Goal: Check status: Check status

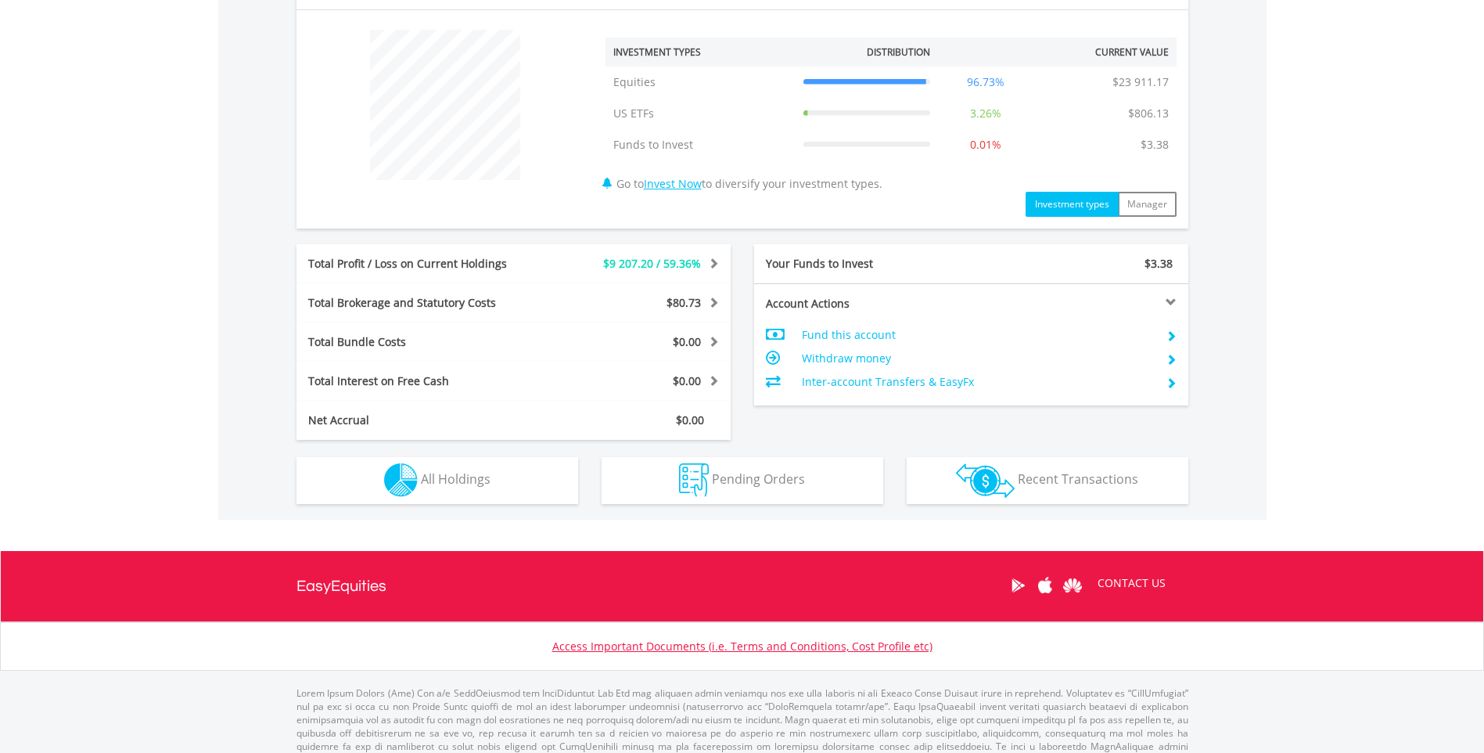
scroll to position [602, 0]
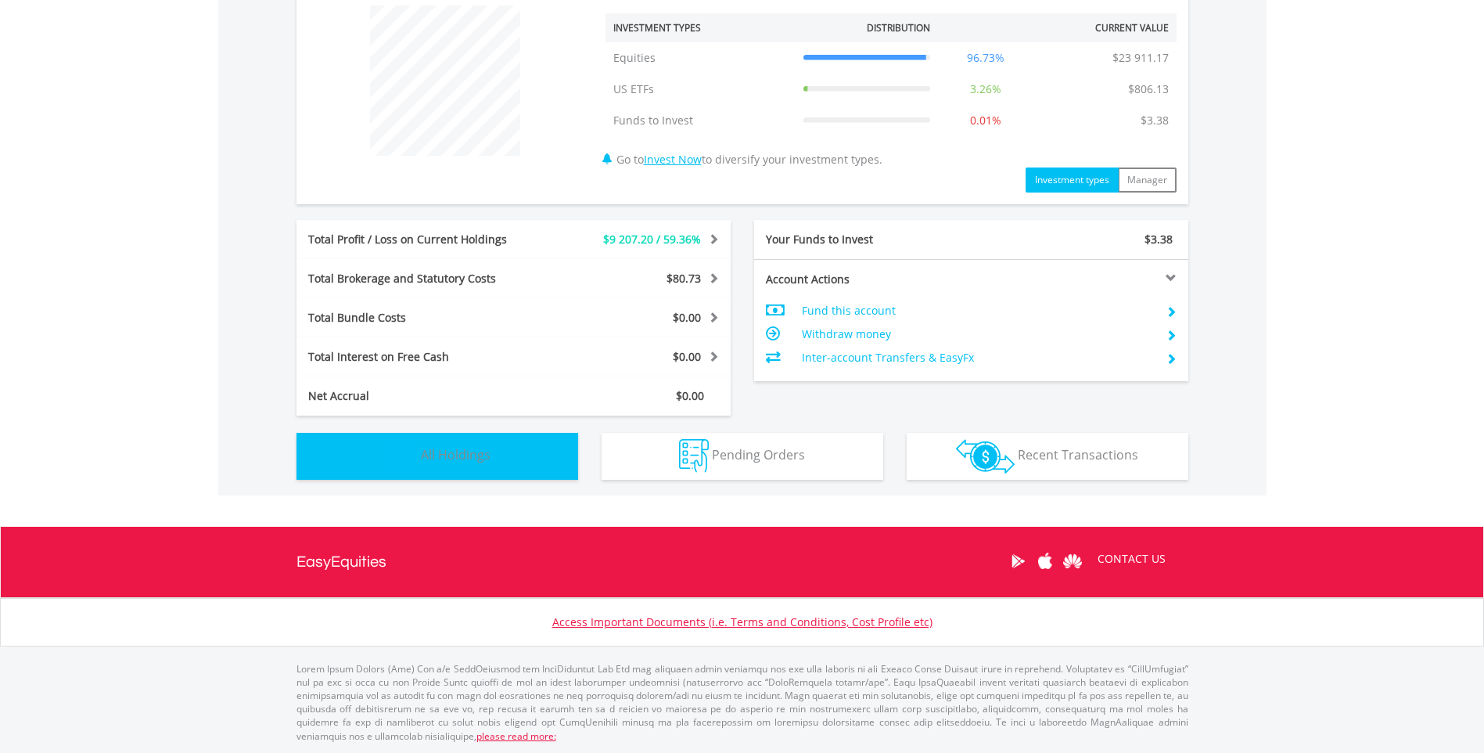
click at [461, 457] on span "All Holdings" at bounding box center [456, 454] width 70 height 17
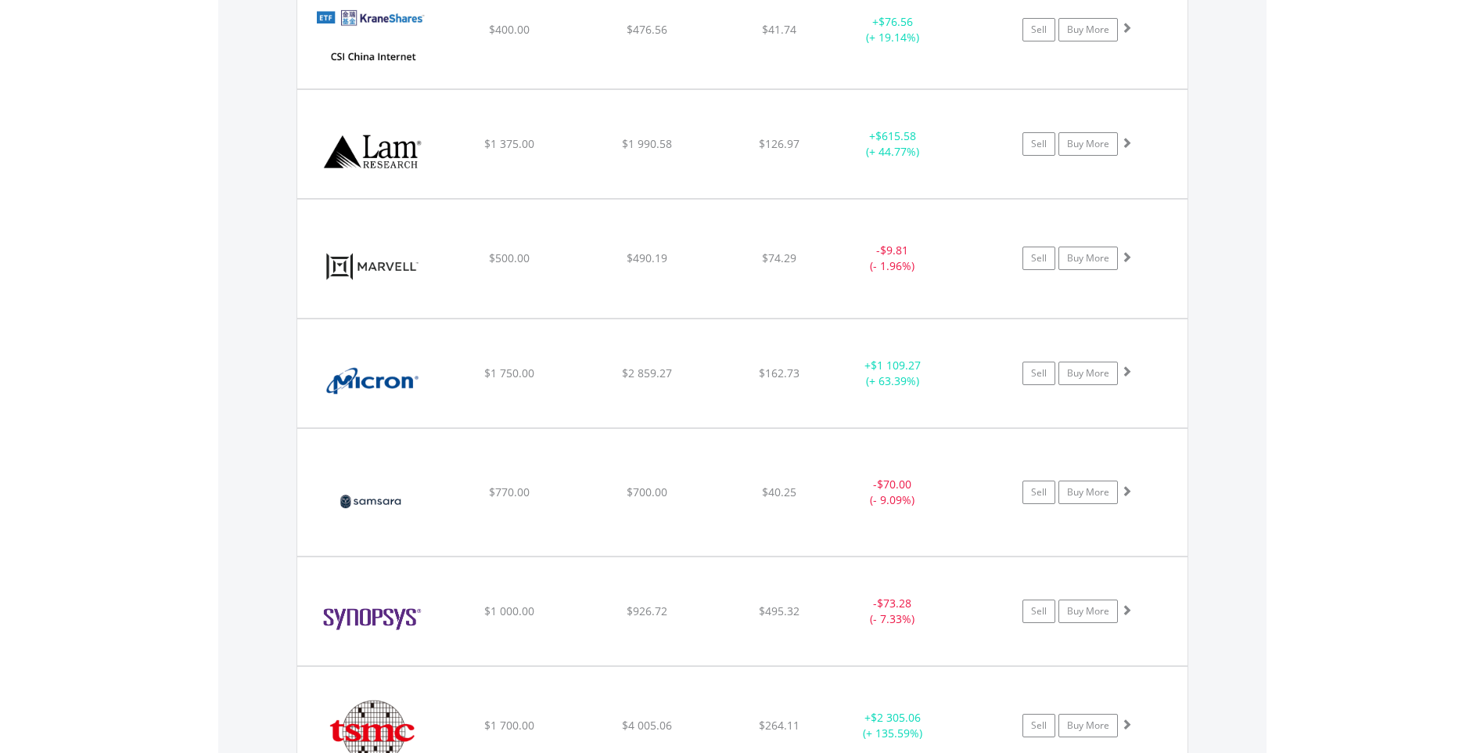
scroll to position [2459, 0]
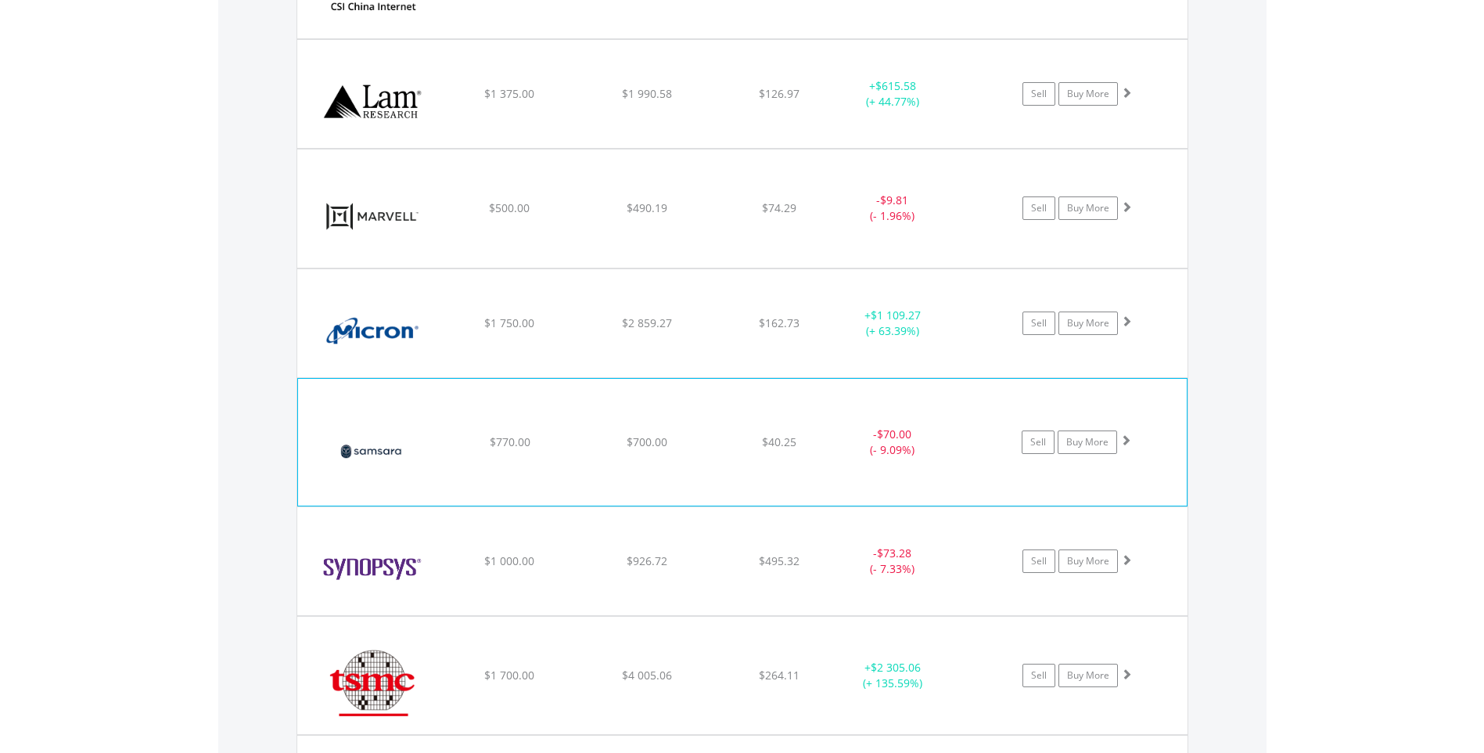
click at [378, 452] on img at bounding box center [373, 449] width 135 height 103
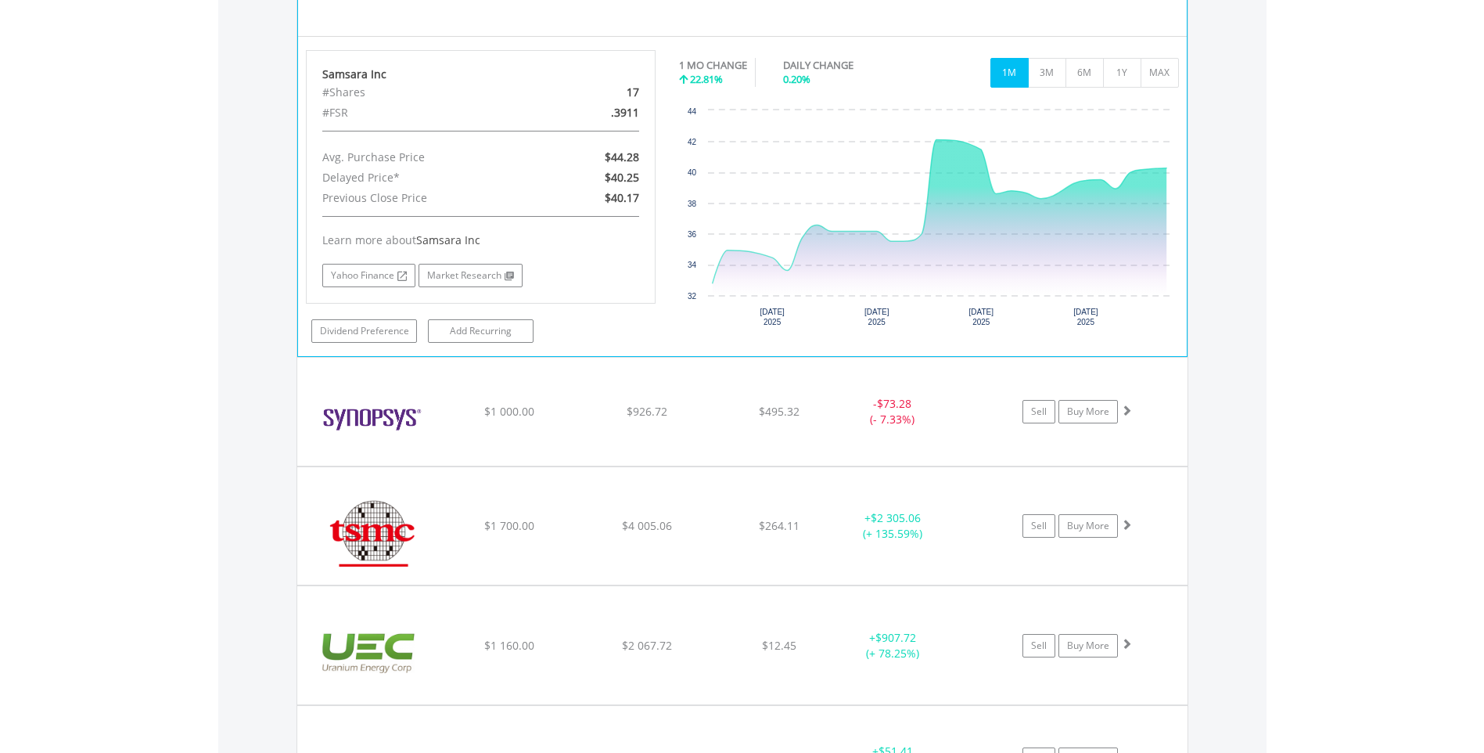
scroll to position [3006, 0]
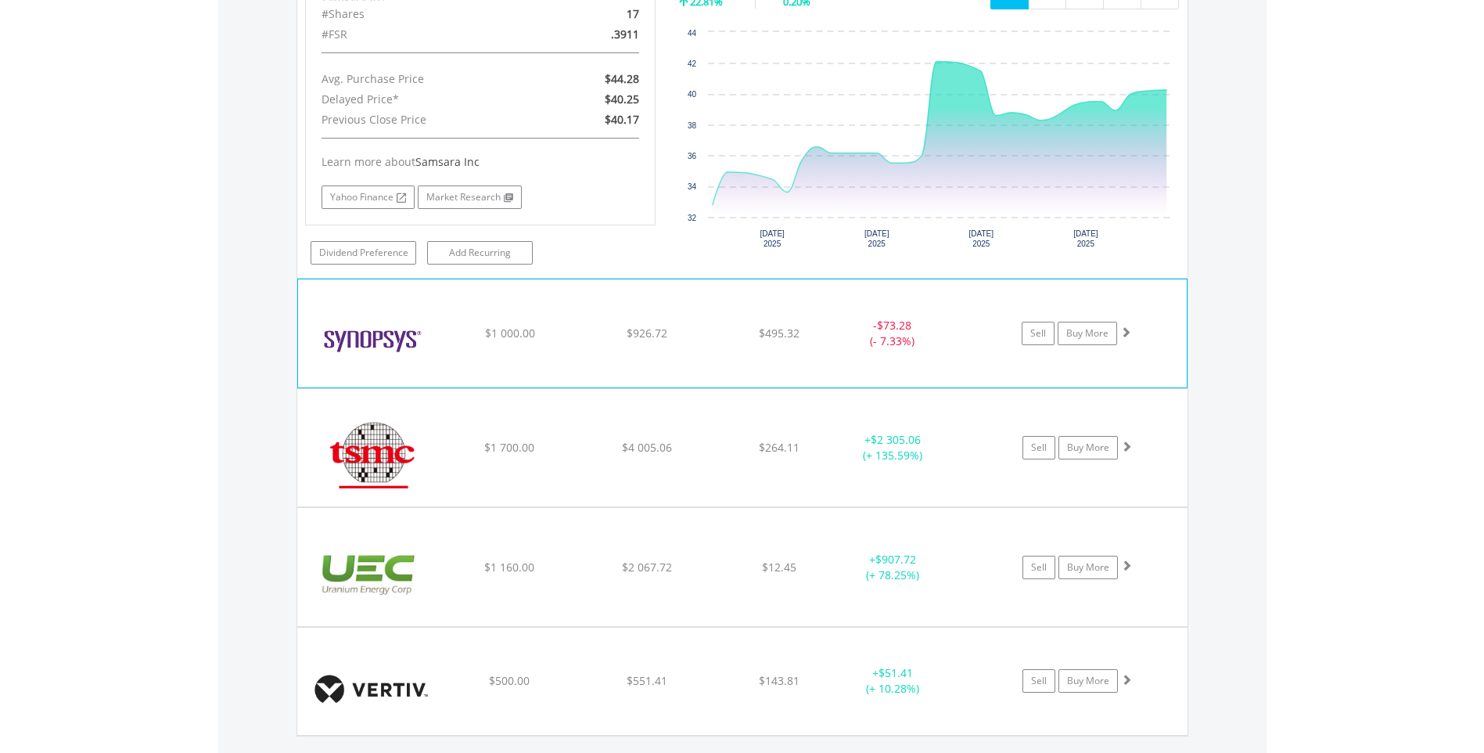
click at [363, 337] on img at bounding box center [373, 341] width 135 height 84
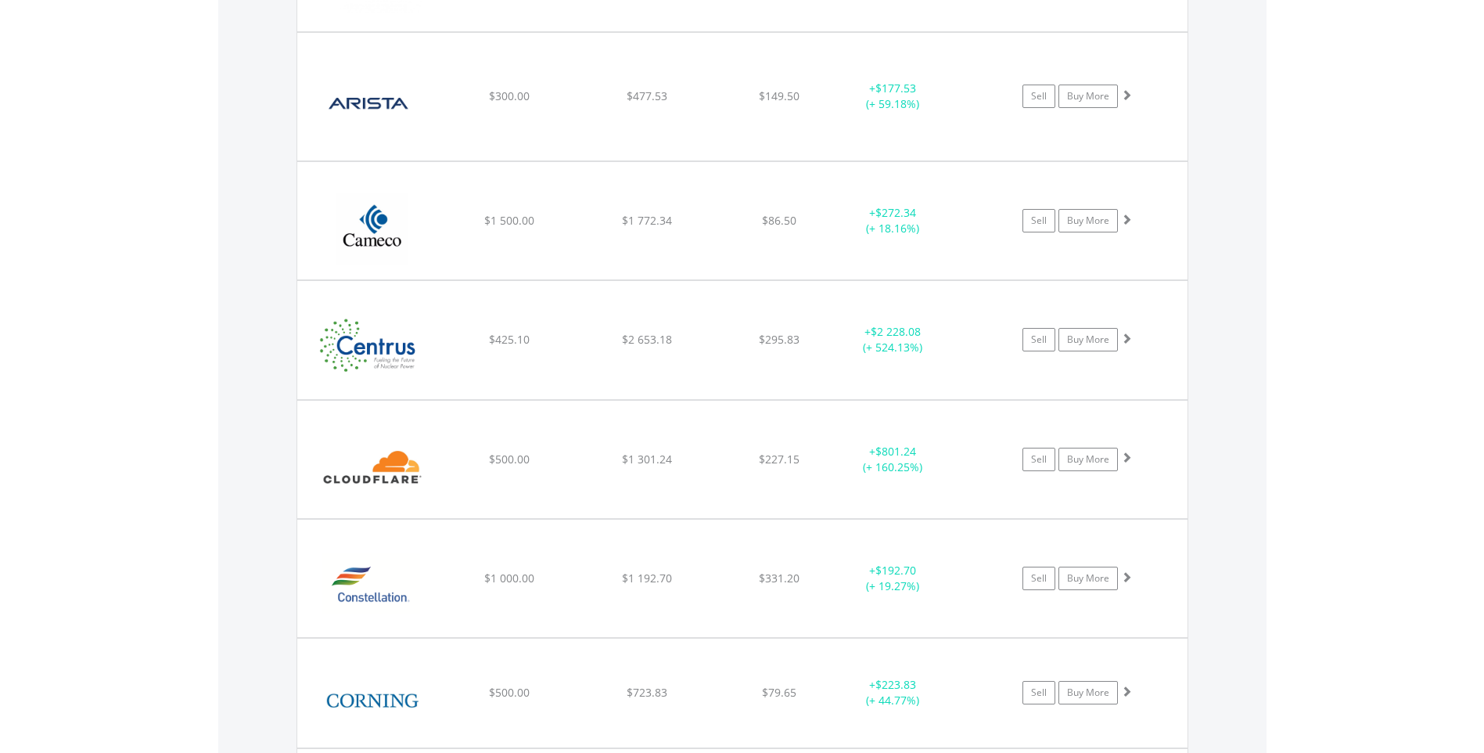
scroll to position [1207, 0]
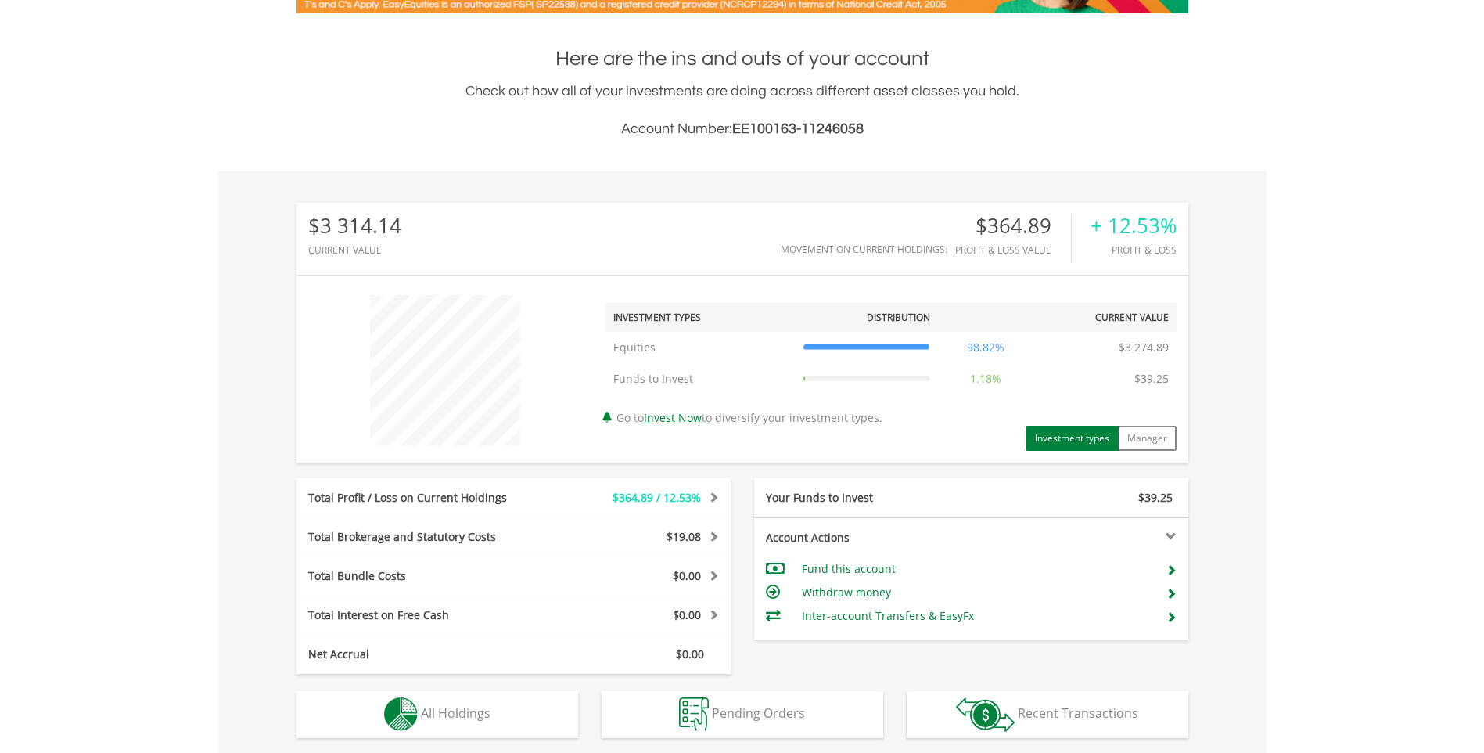
scroll to position [150, 297]
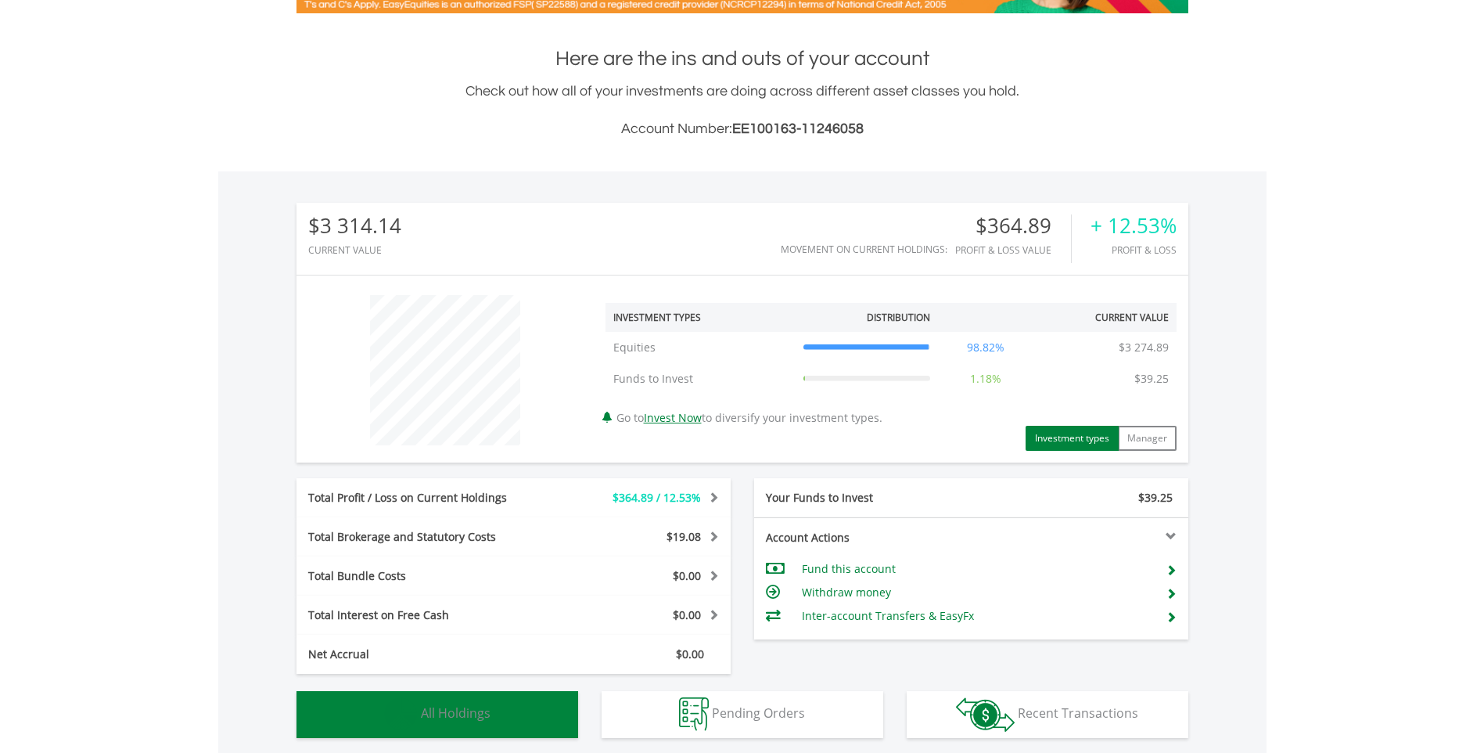
click at [434, 704] on span "All Holdings" at bounding box center [456, 712] width 70 height 17
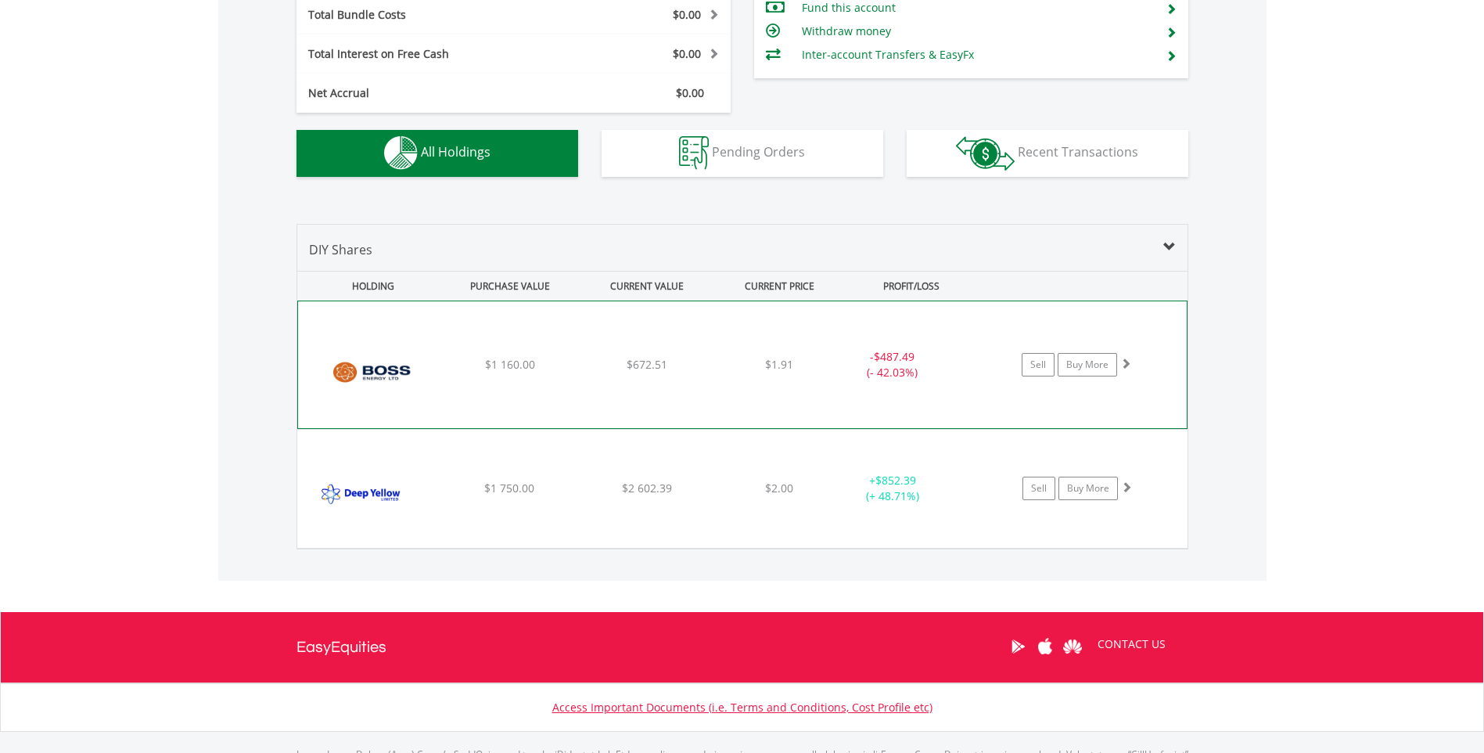
click at [368, 375] on img at bounding box center [373, 372] width 135 height 103
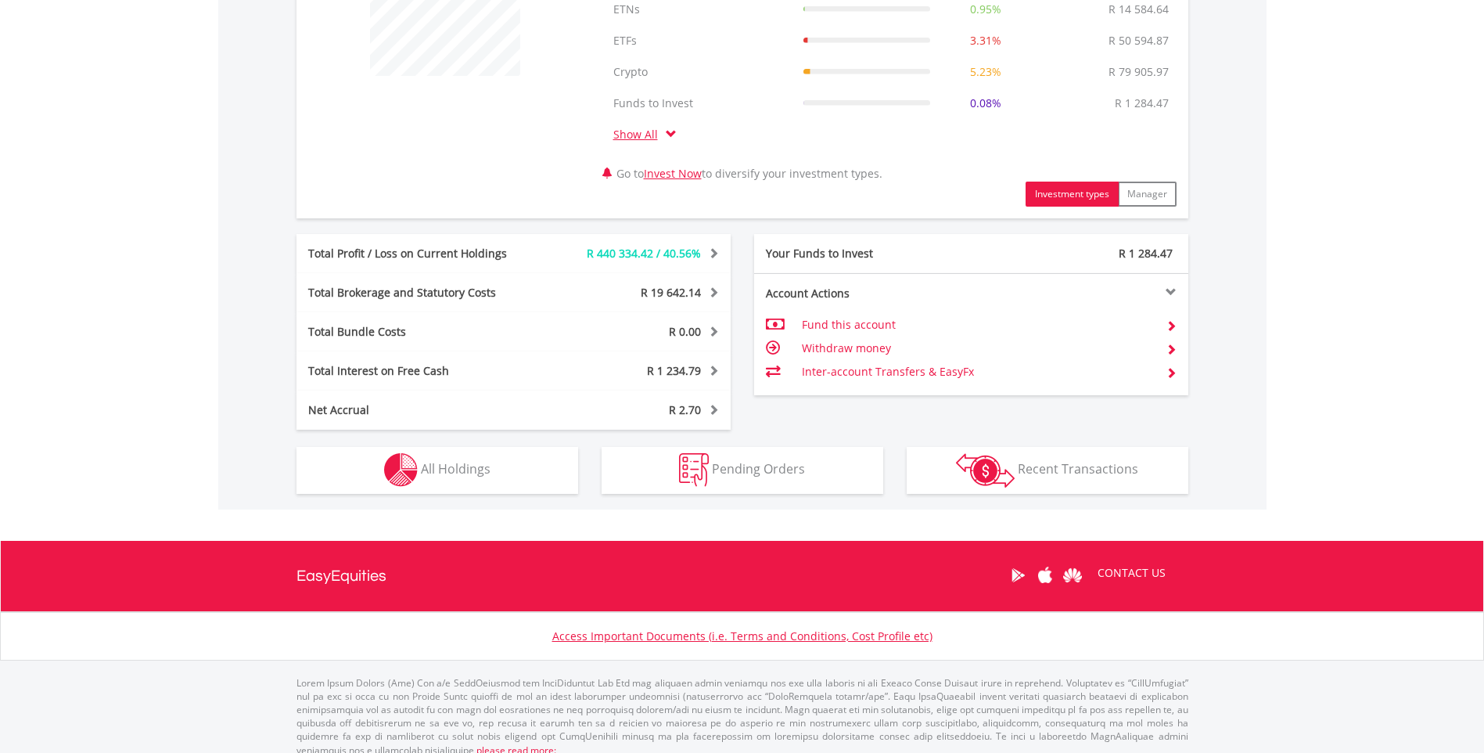
scroll to position [696, 0]
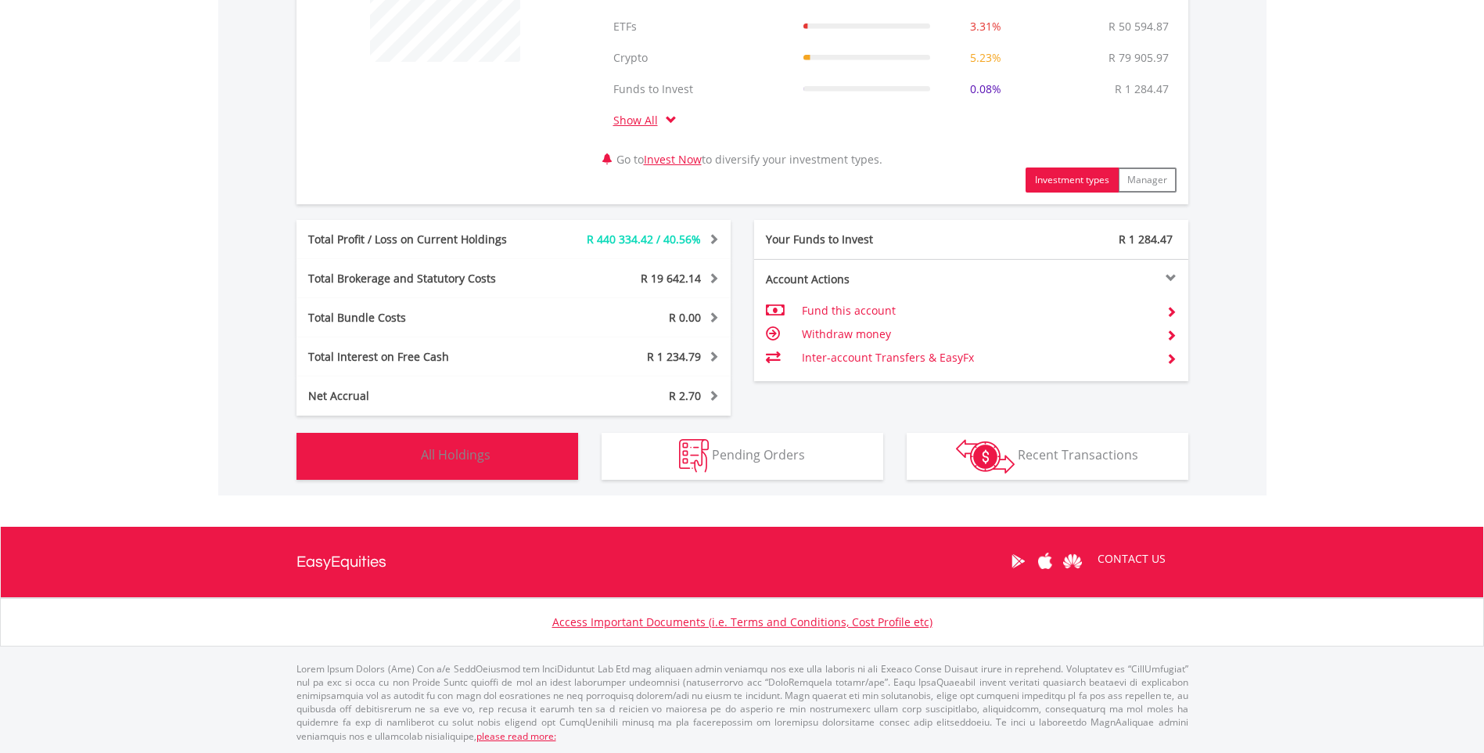
click at [450, 454] on span "All Holdings" at bounding box center [456, 454] width 70 height 17
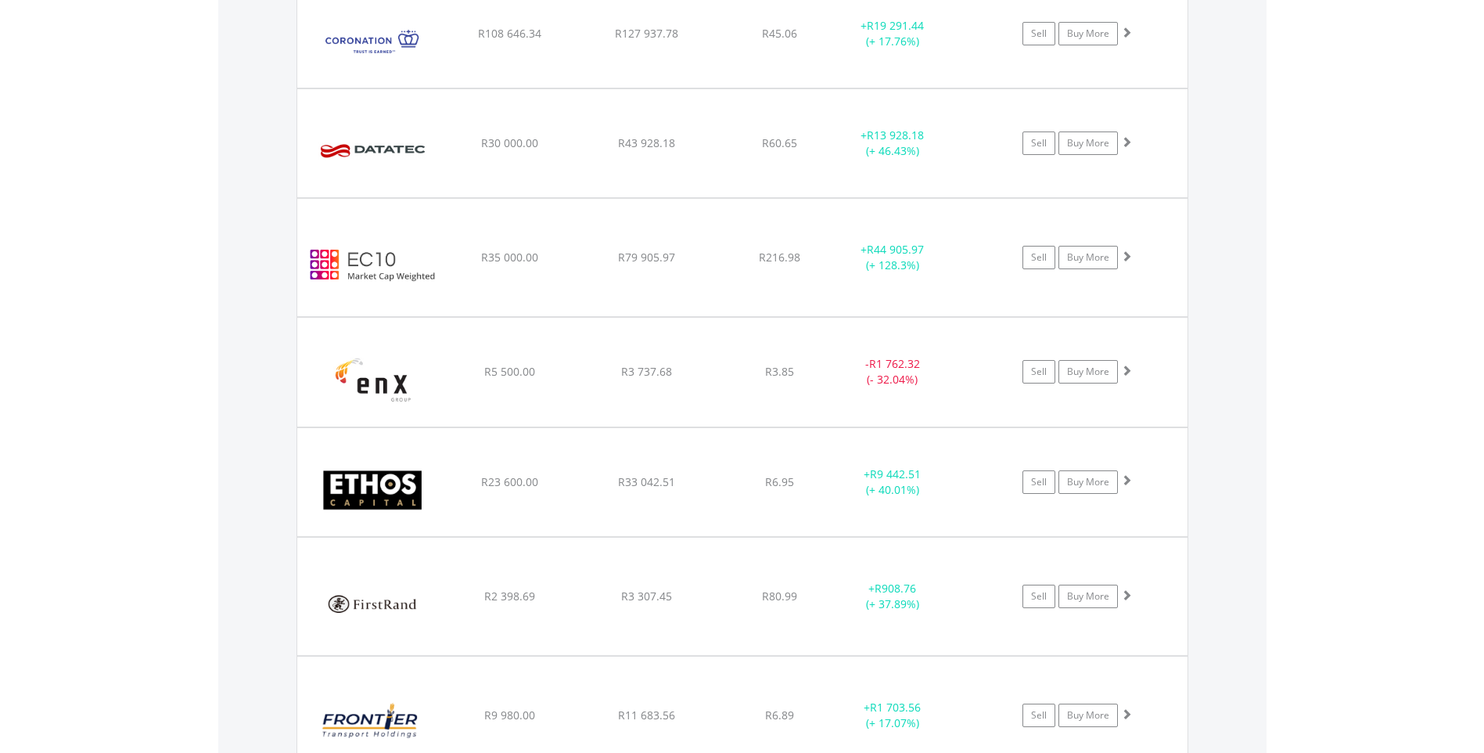
scroll to position [3413, 0]
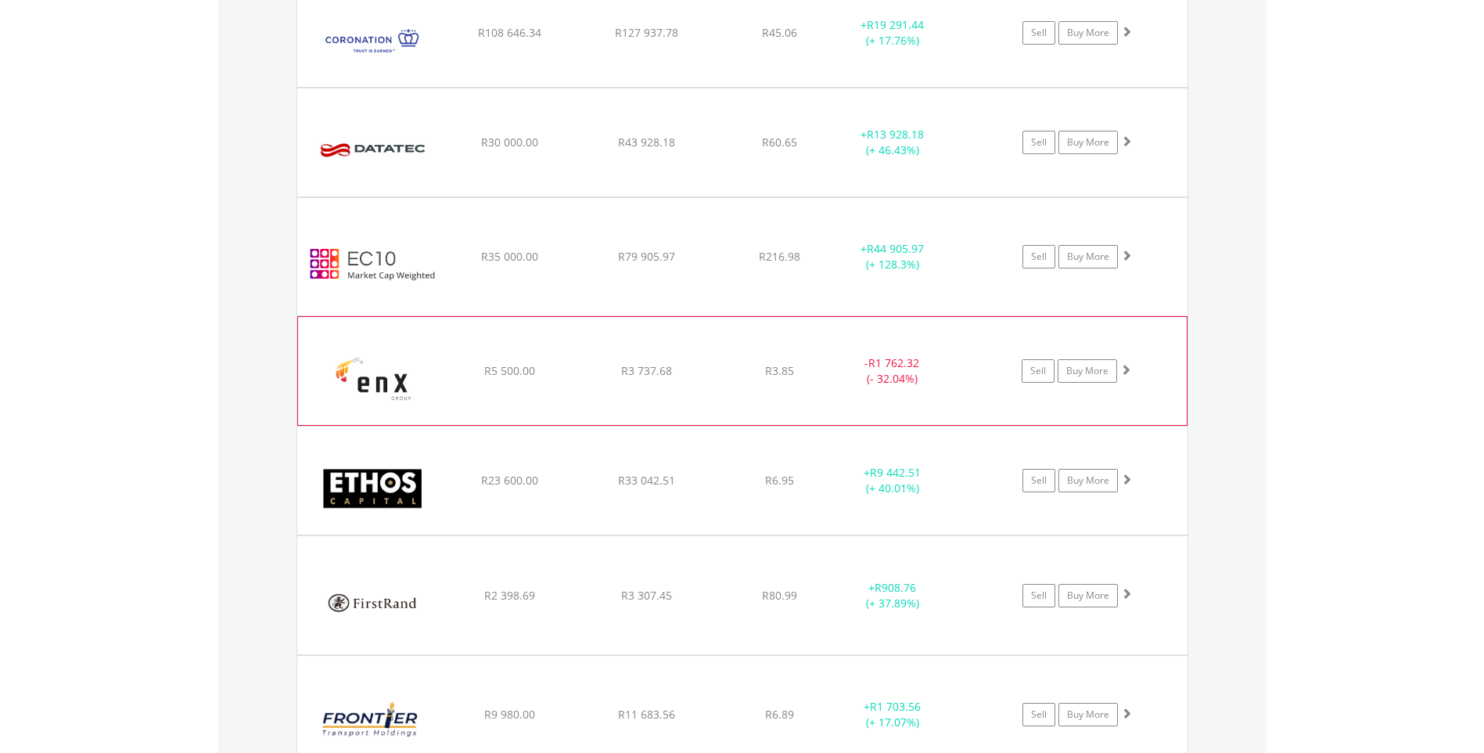
click at [372, 387] on img at bounding box center [373, 378] width 135 height 84
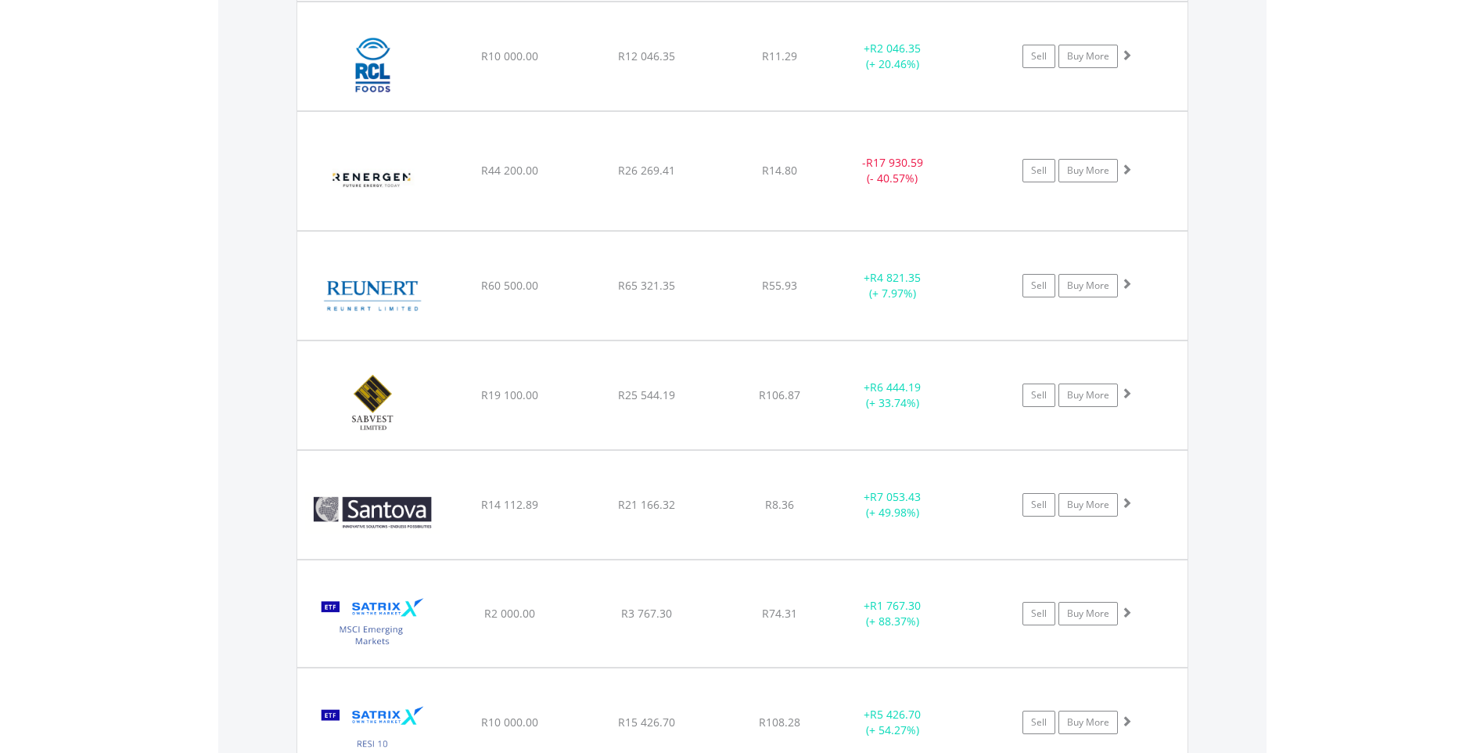
scroll to position [7090, 0]
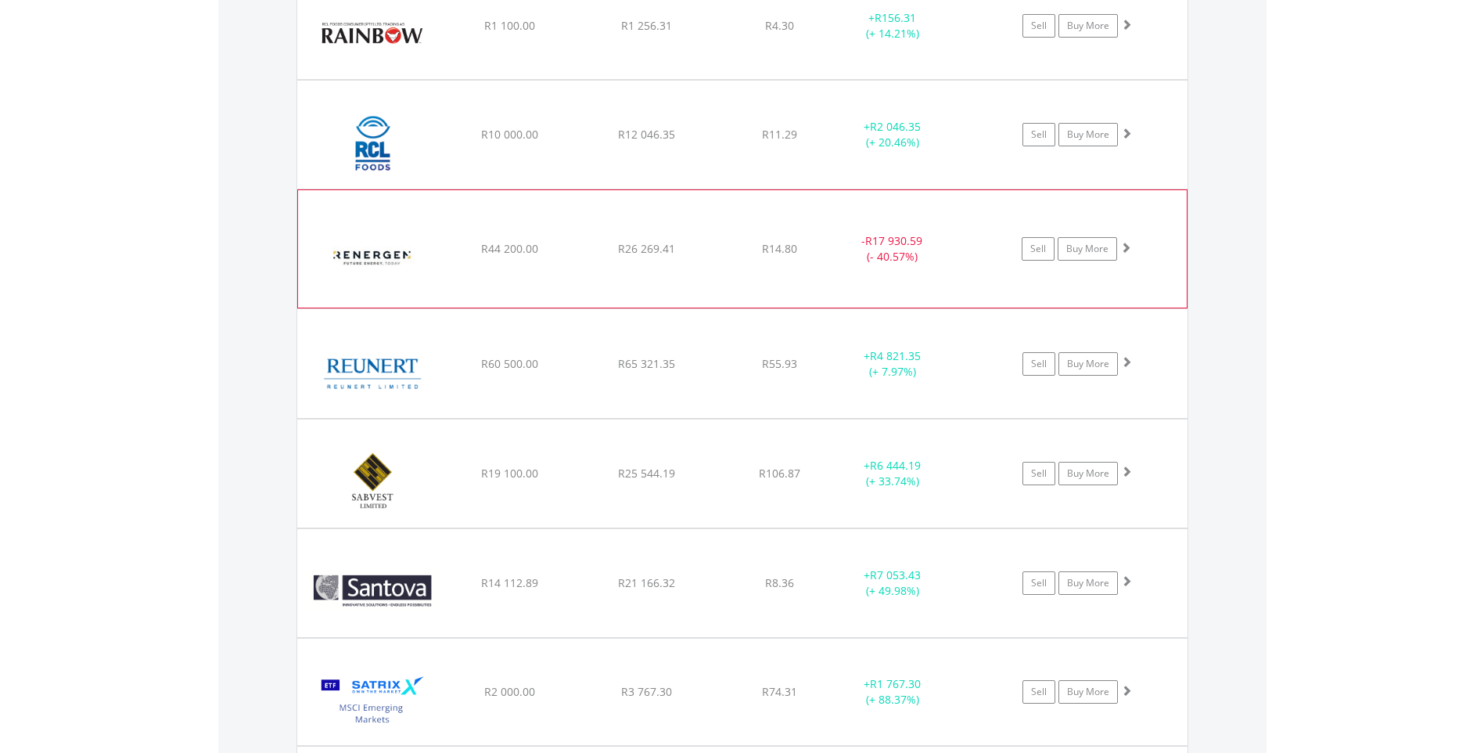
click at [365, 260] on img at bounding box center [373, 257] width 135 height 94
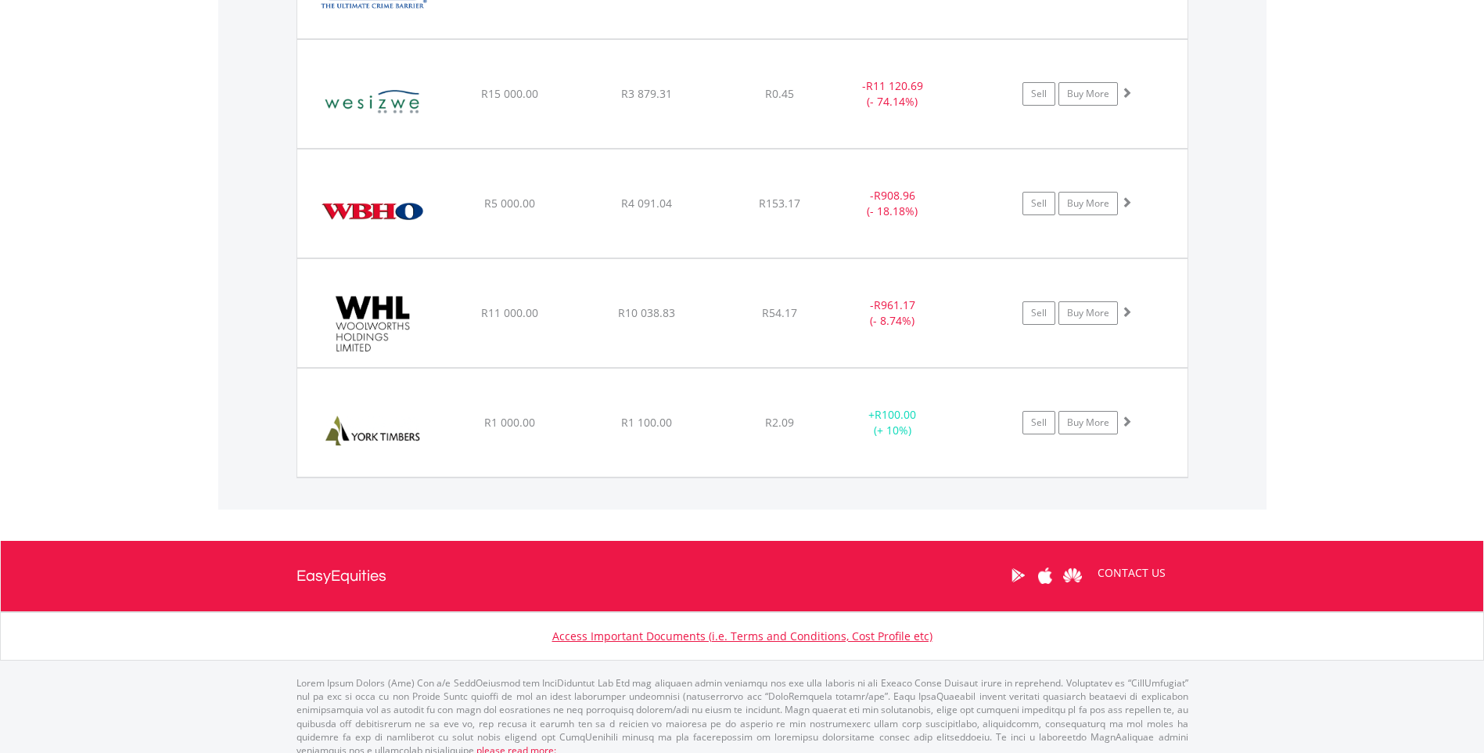
scroll to position [9455, 0]
